Goal: Information Seeking & Learning: Learn about a topic

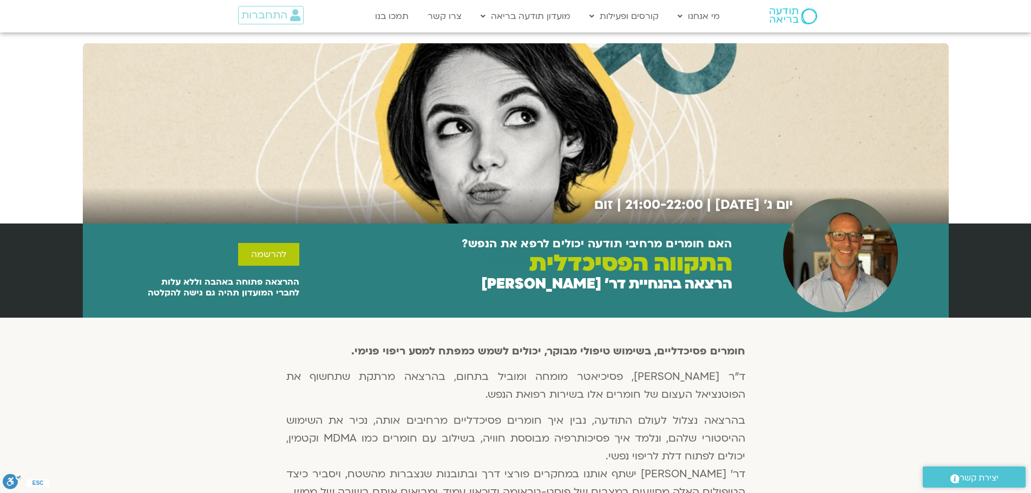
click at [786, 17] on img at bounding box center [793, 16] width 48 height 16
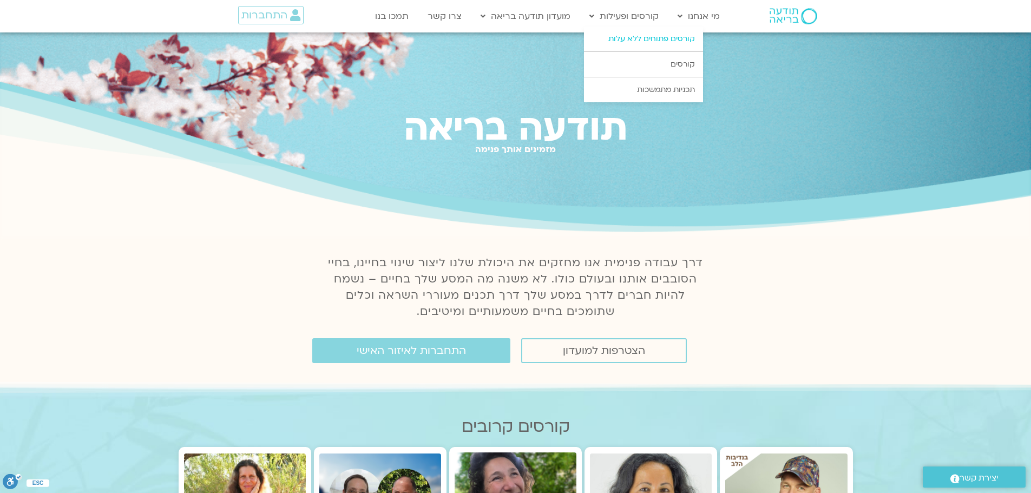
click at [650, 37] on link "קורסים פתוחים ללא עלות" at bounding box center [643, 39] width 119 height 25
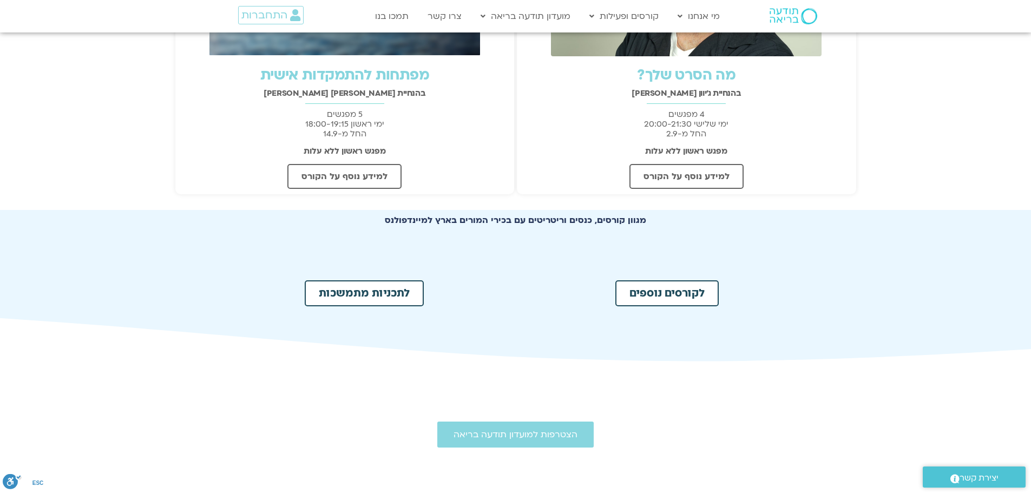
scroll to position [541, 0]
